Goal: Find specific page/section

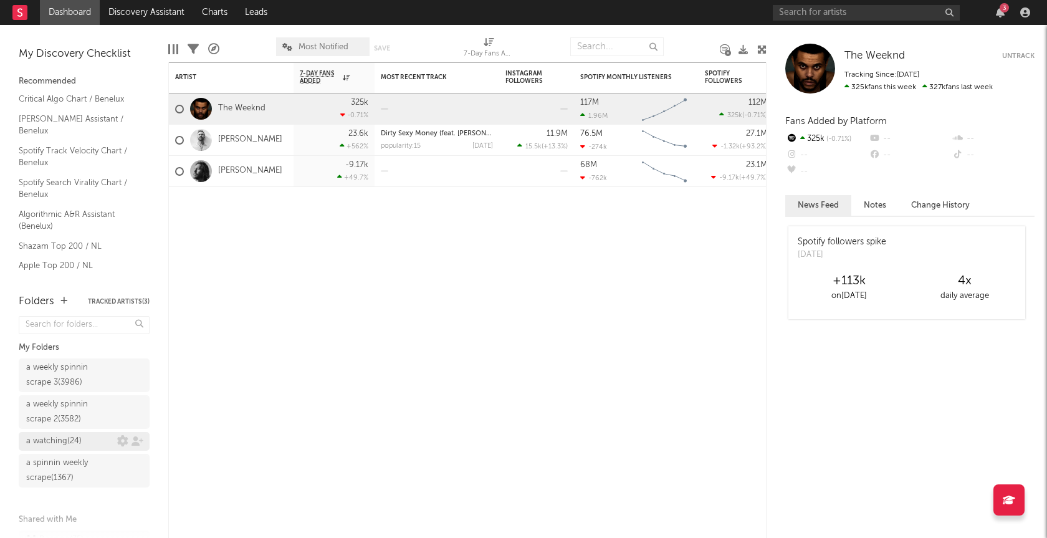
scroll to position [45, 0]
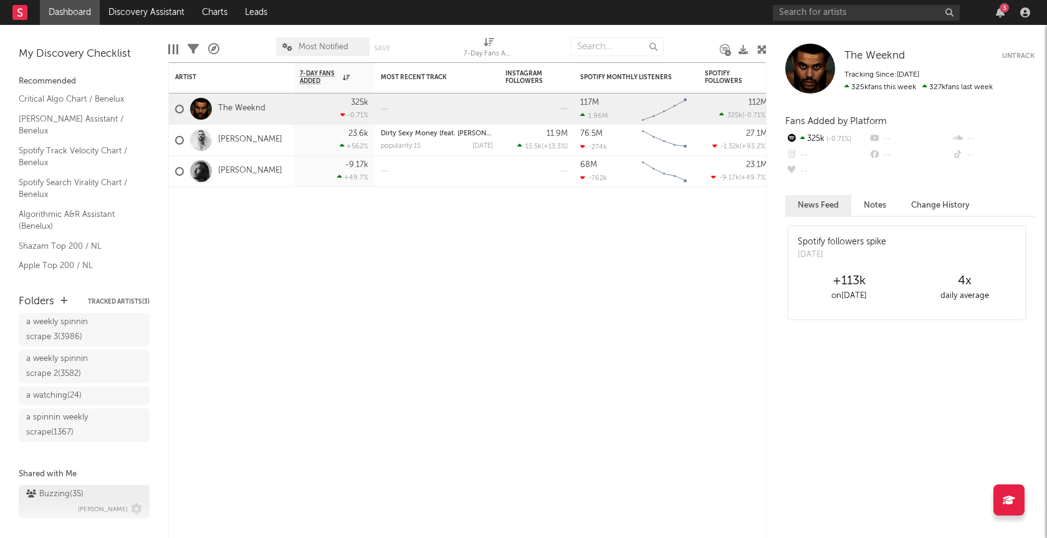
click at [73, 497] on div "Buzzing ( 35 )" at bounding box center [54, 494] width 57 height 15
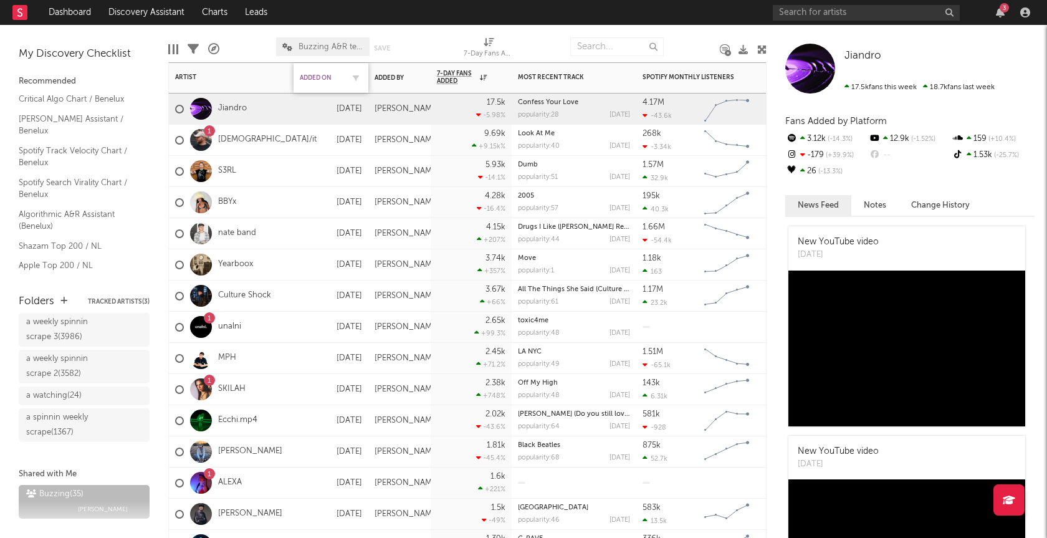
click at [310, 80] on div "Added On" at bounding box center [322, 77] width 44 height 7
